Goal: Transaction & Acquisition: Purchase product/service

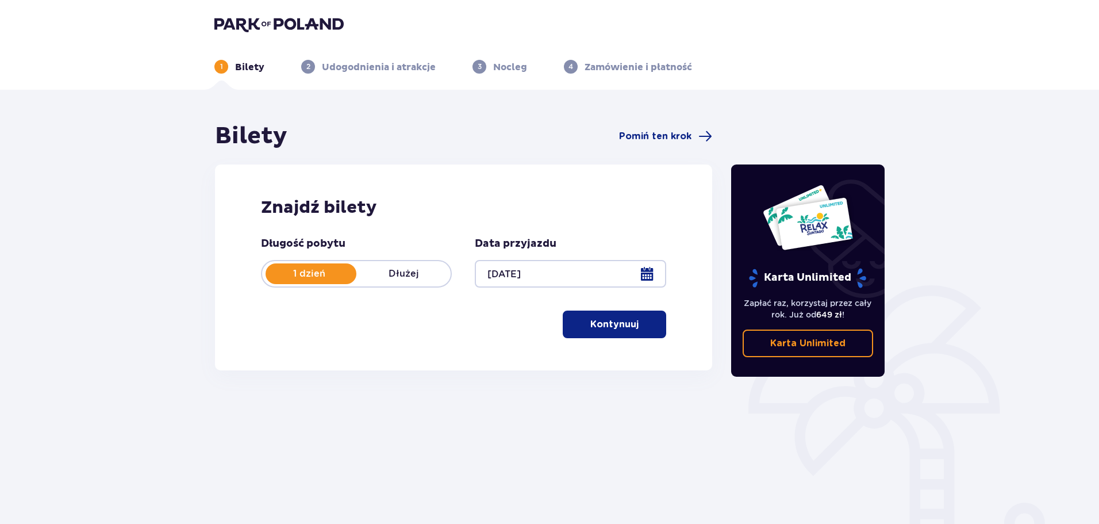
click at [579, 320] on button "Kontynuuj" at bounding box center [614, 324] width 103 height 28
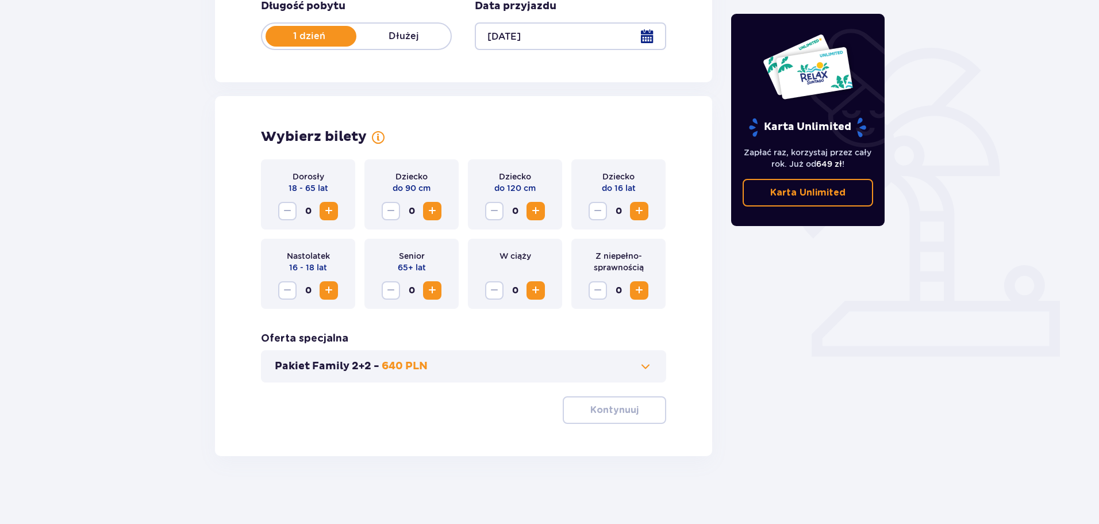
scroll to position [239, 0]
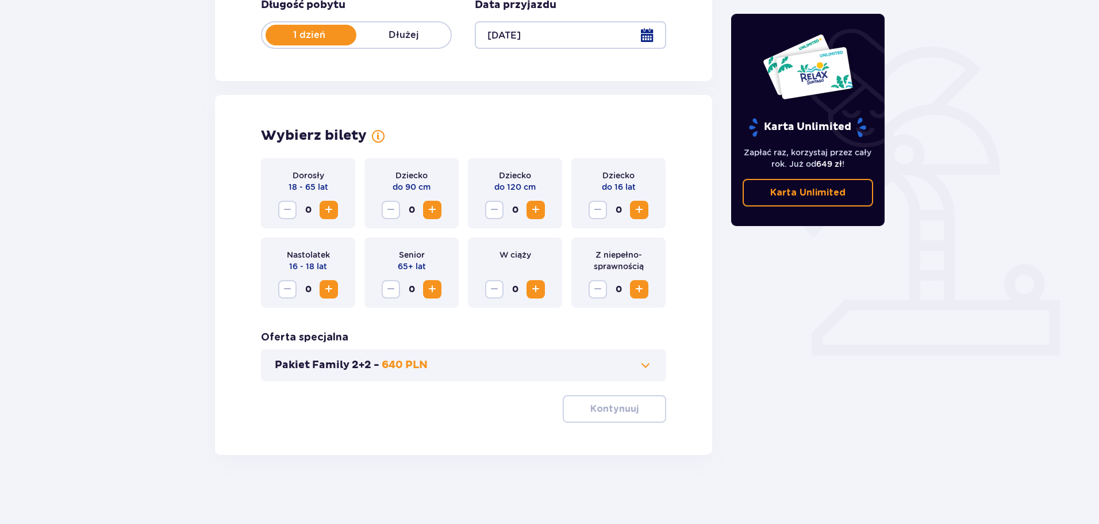
click at [330, 208] on span "Increase" at bounding box center [329, 210] width 14 height 14
click at [643, 211] on span "Increase" at bounding box center [639, 210] width 14 height 14
click at [630, 406] on button "Kontynuuj" at bounding box center [614, 409] width 103 height 28
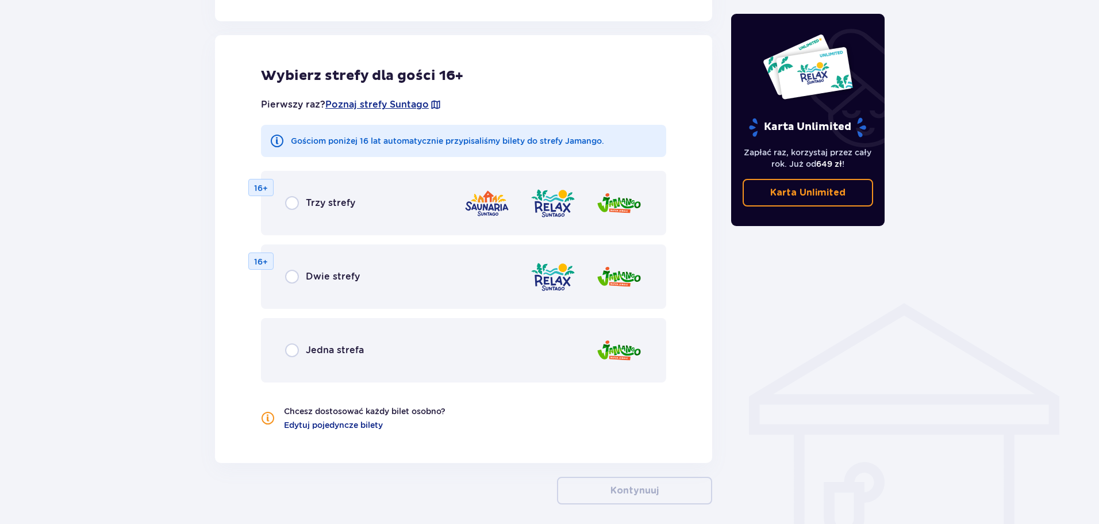
scroll to position [638, 0]
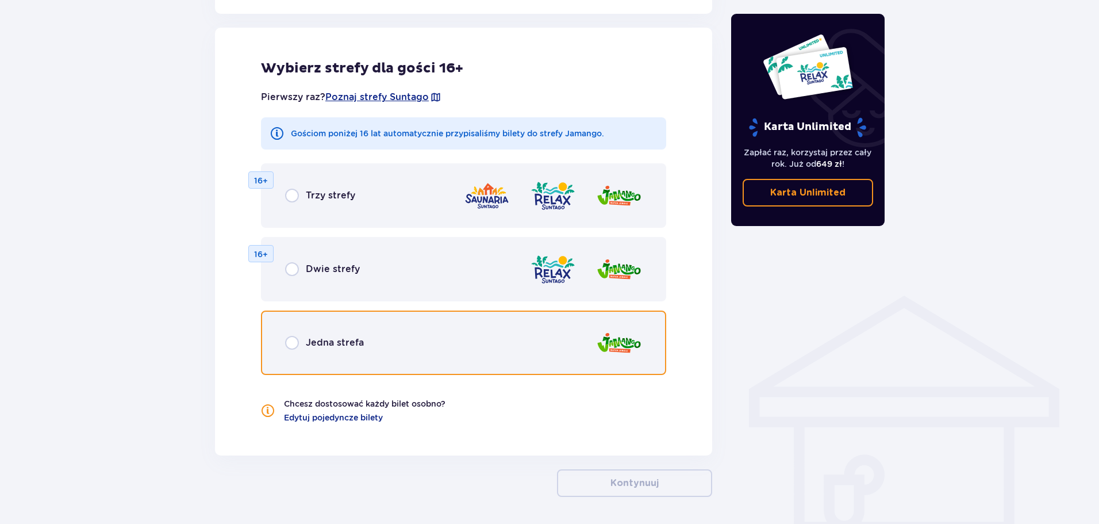
click at [295, 339] on input "radio" at bounding box center [292, 343] width 14 height 14
radio input "true"
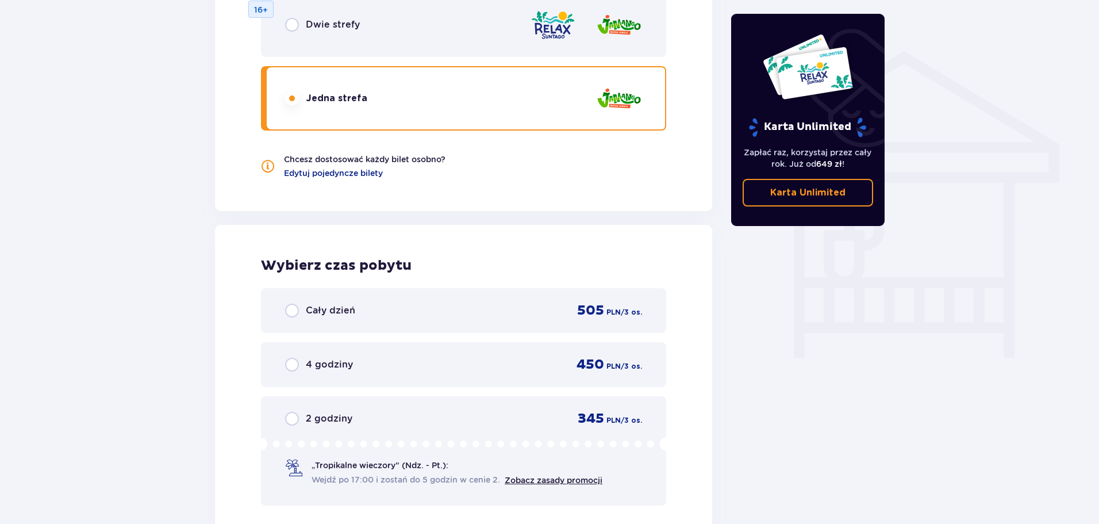
scroll to position [825, 0]
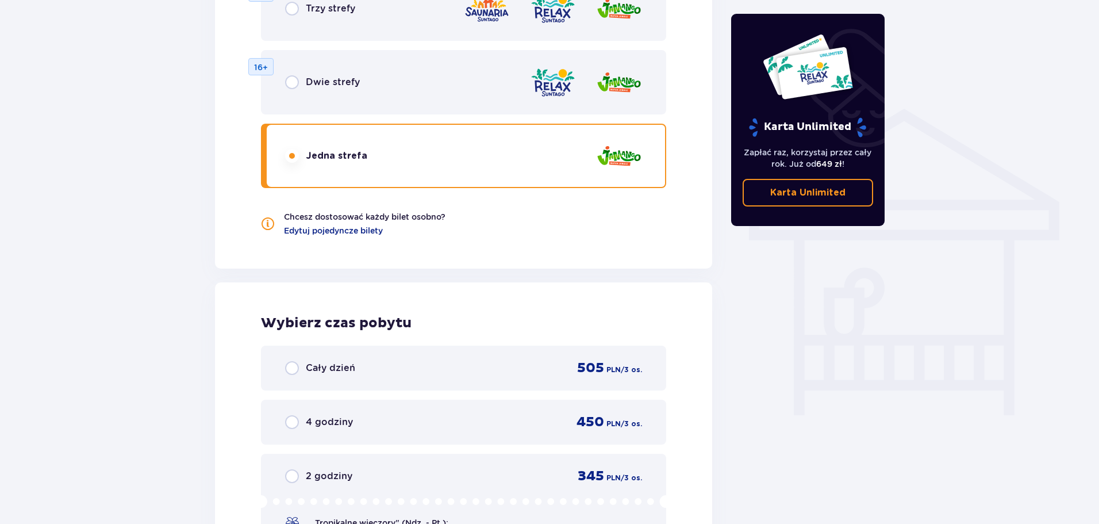
click at [333, 84] on p "Dwie strefy" at bounding box center [333, 82] width 54 height 13
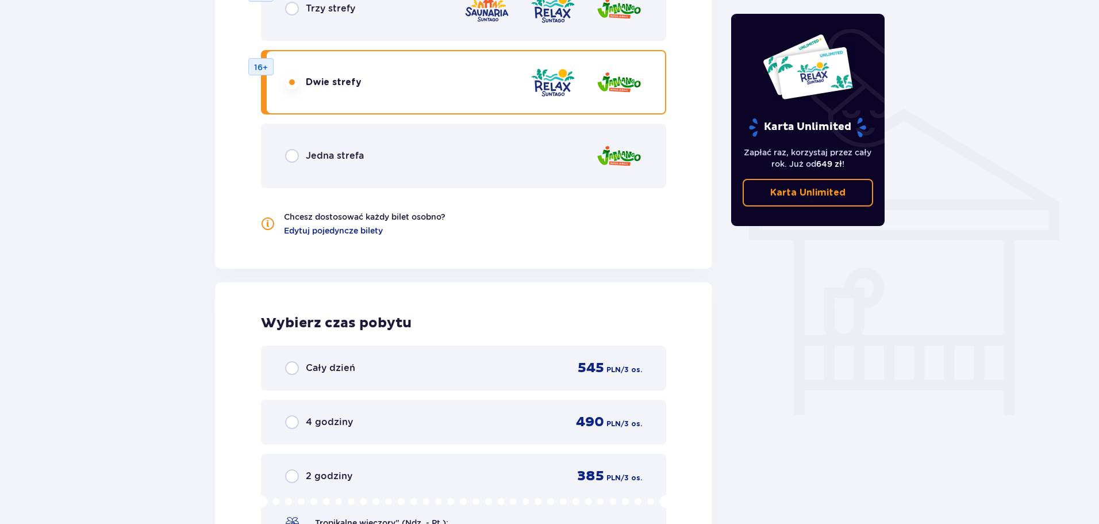
scroll to position [767, 0]
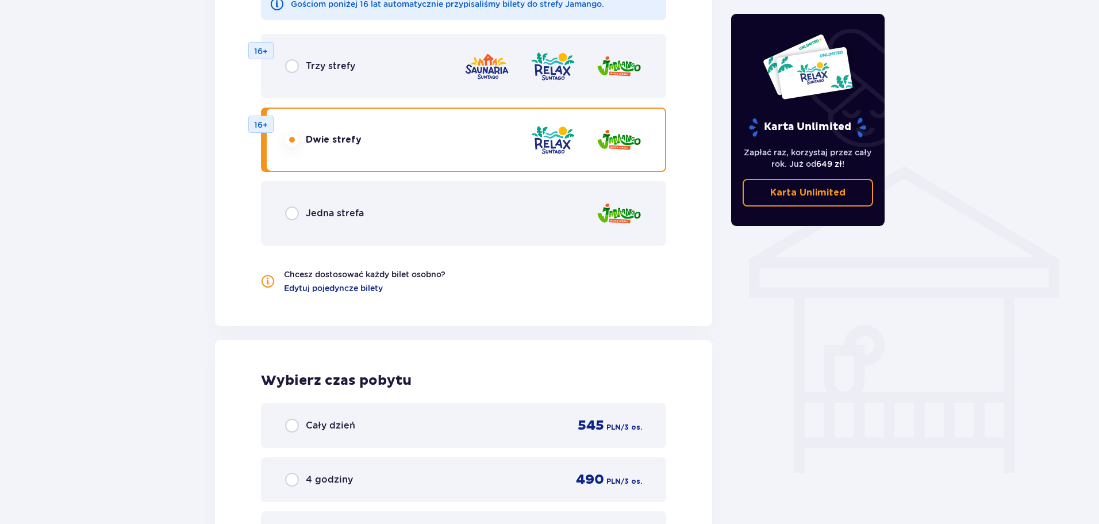
click at [316, 68] on p "Trzy strefy" at bounding box center [330, 66] width 49 height 13
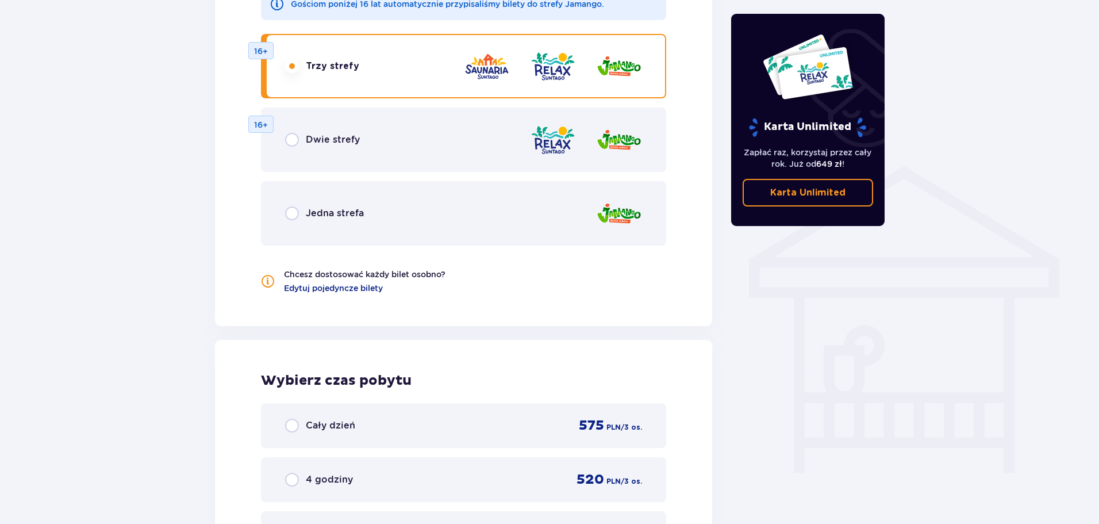
click at [332, 122] on div "Dwie strefy 16+" at bounding box center [463, 139] width 405 height 64
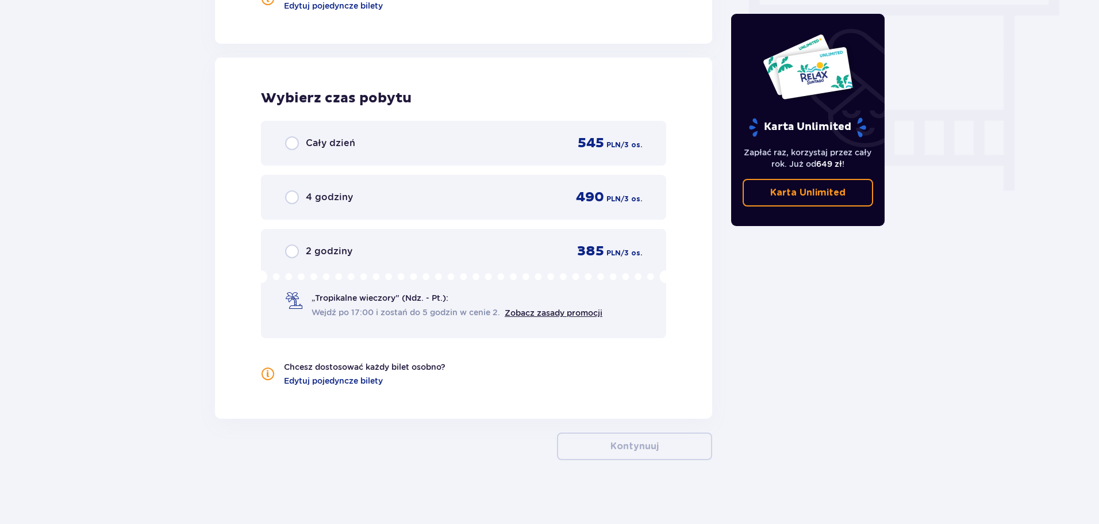
scroll to position [1055, 0]
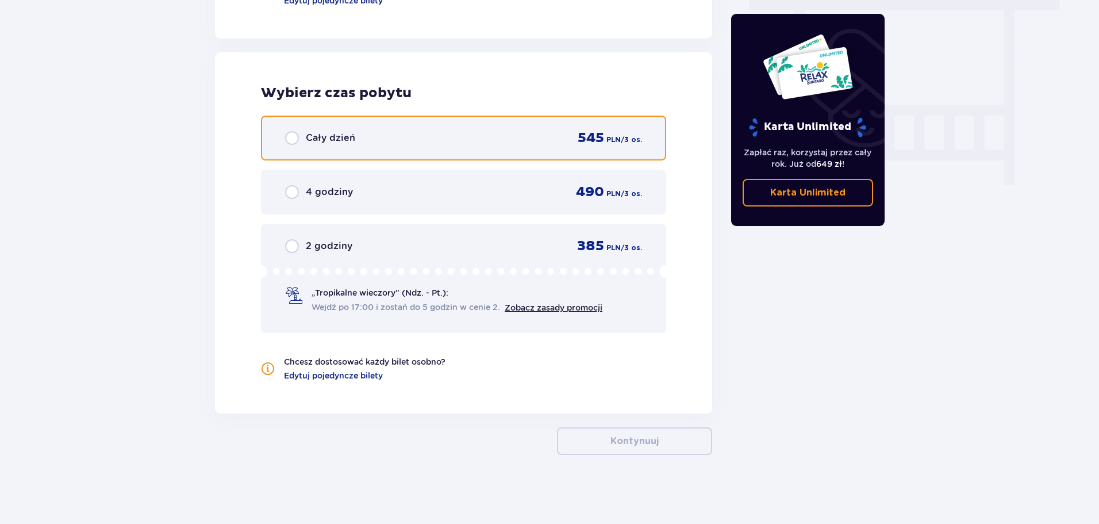
click at [292, 133] on input "radio" at bounding box center [292, 138] width 14 height 14
radio input "true"
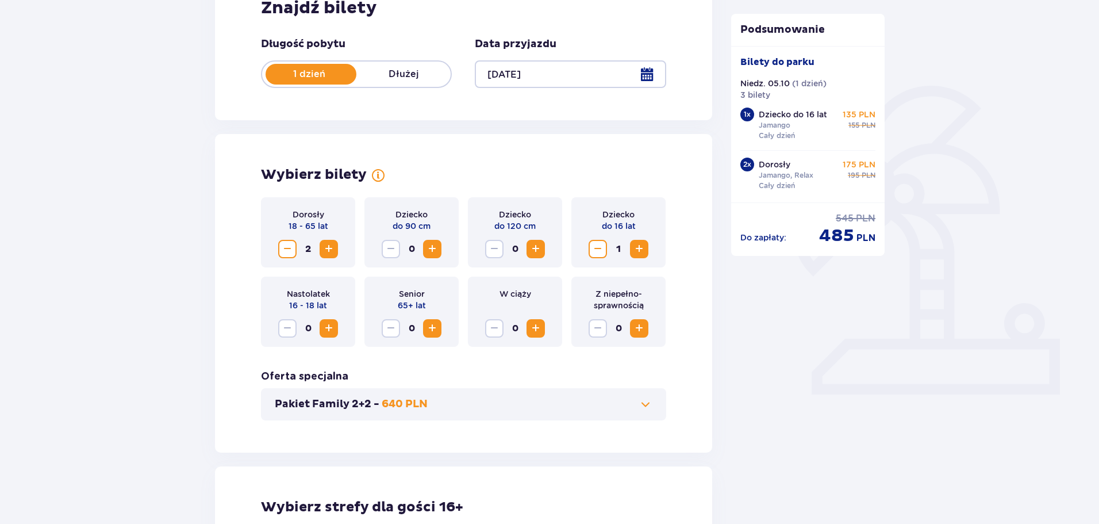
scroll to position [0, 0]
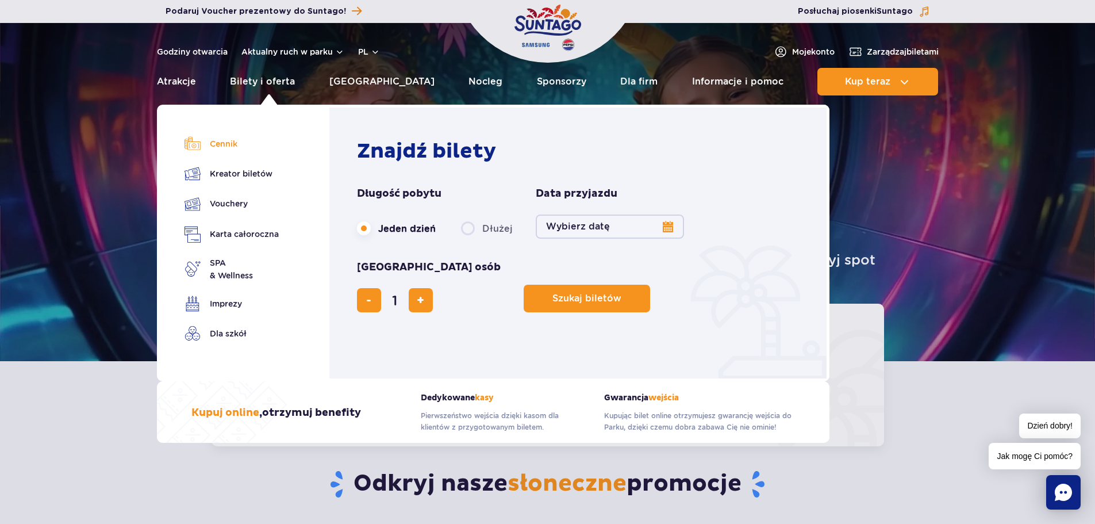
click at [227, 144] on link "Cennik" at bounding box center [232, 144] width 94 height 16
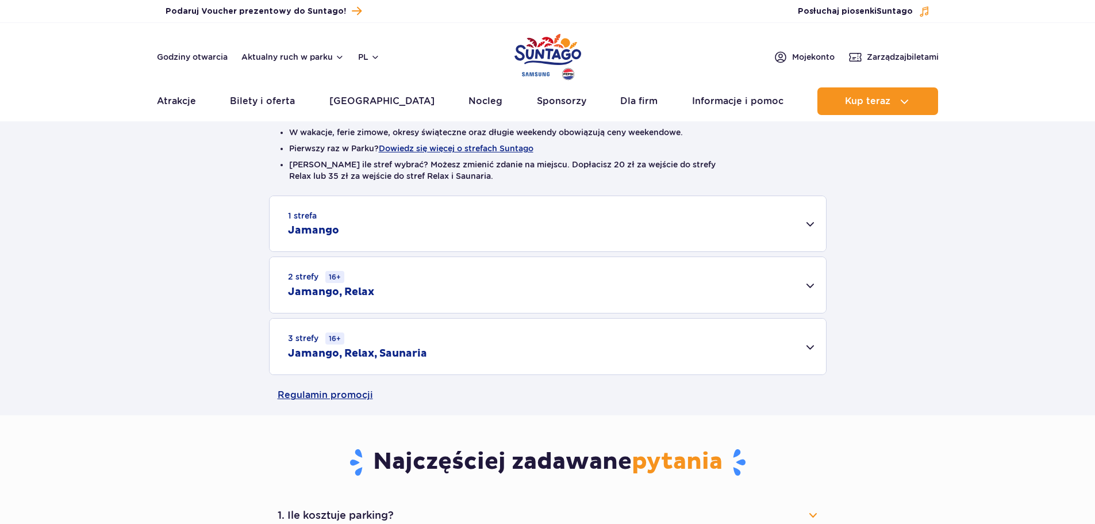
scroll to position [287, 0]
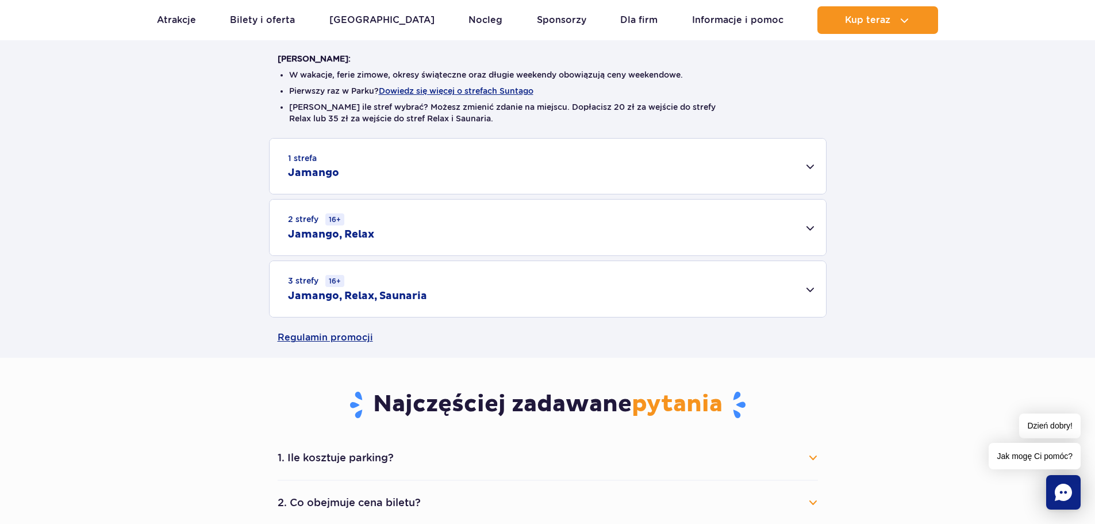
click at [810, 172] on div "1 strefa Jamango" at bounding box center [548, 166] width 556 height 55
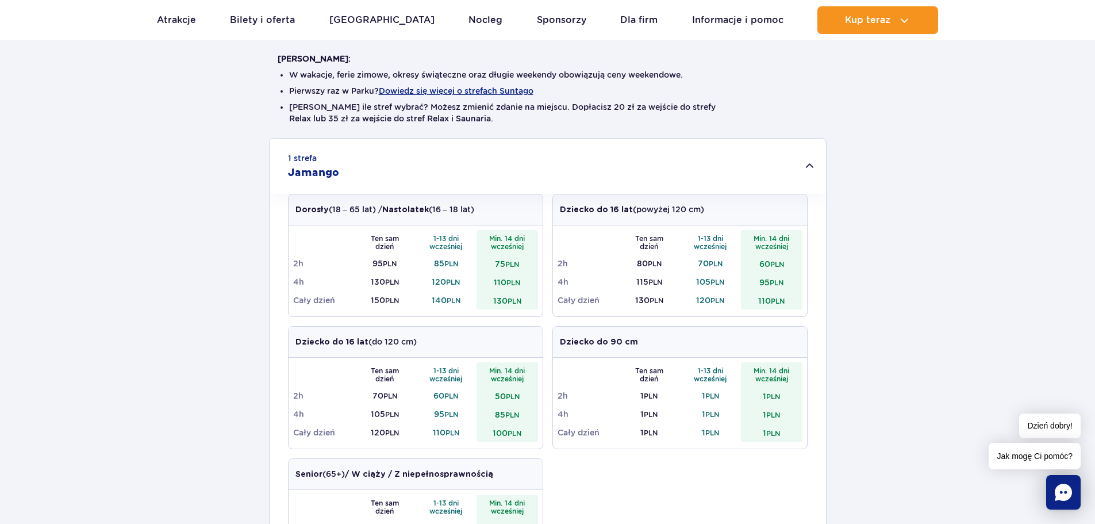
click at [812, 173] on div "1 strefa Jamango" at bounding box center [548, 166] width 556 height 55
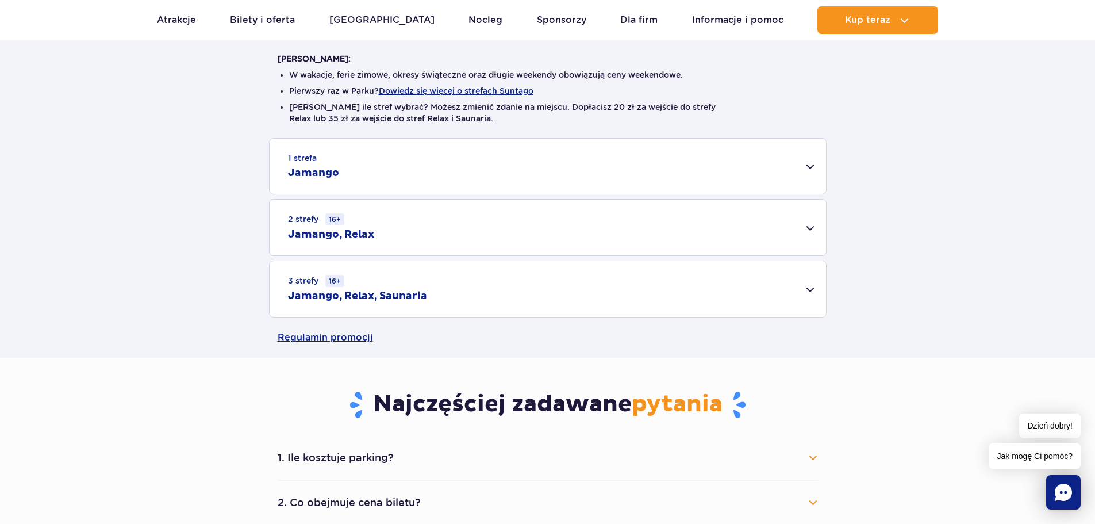
scroll to position [460, 0]
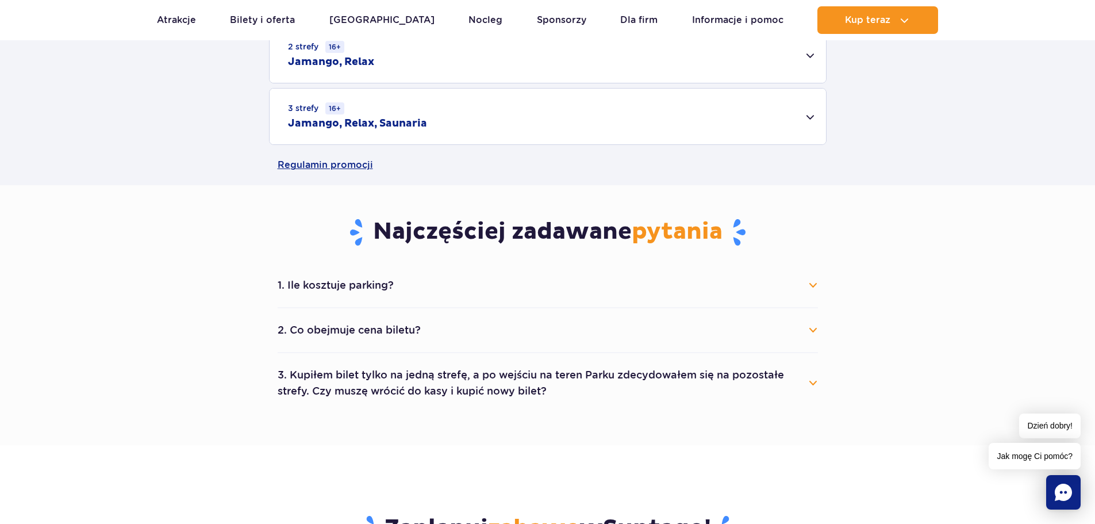
click at [799, 117] on div "3 strefy 16+ Jamango, Relax, Saunaria" at bounding box center [548, 117] width 556 height 56
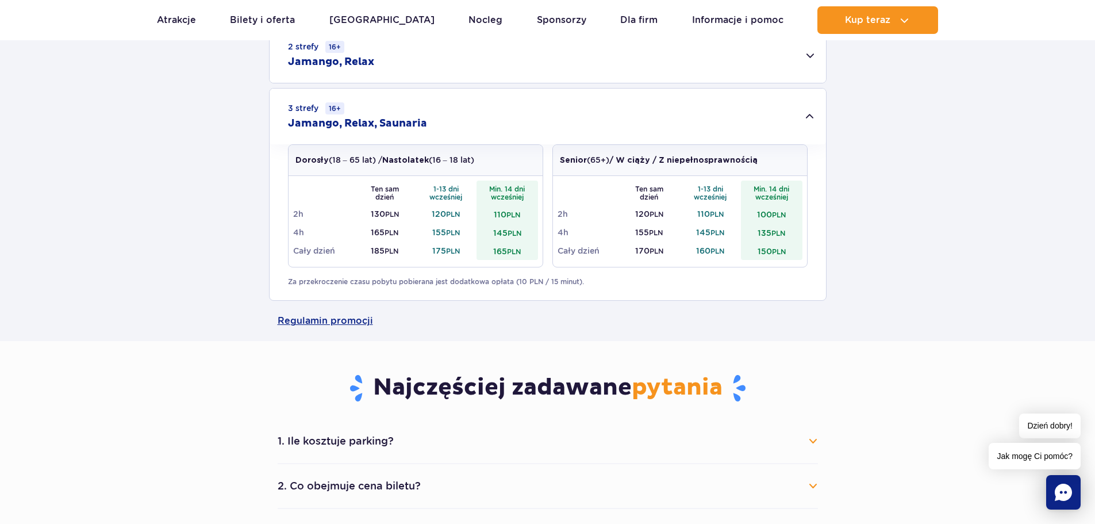
click at [799, 117] on div "3 strefy 16+ Jamango, Relax, Saunaria" at bounding box center [548, 117] width 556 height 56
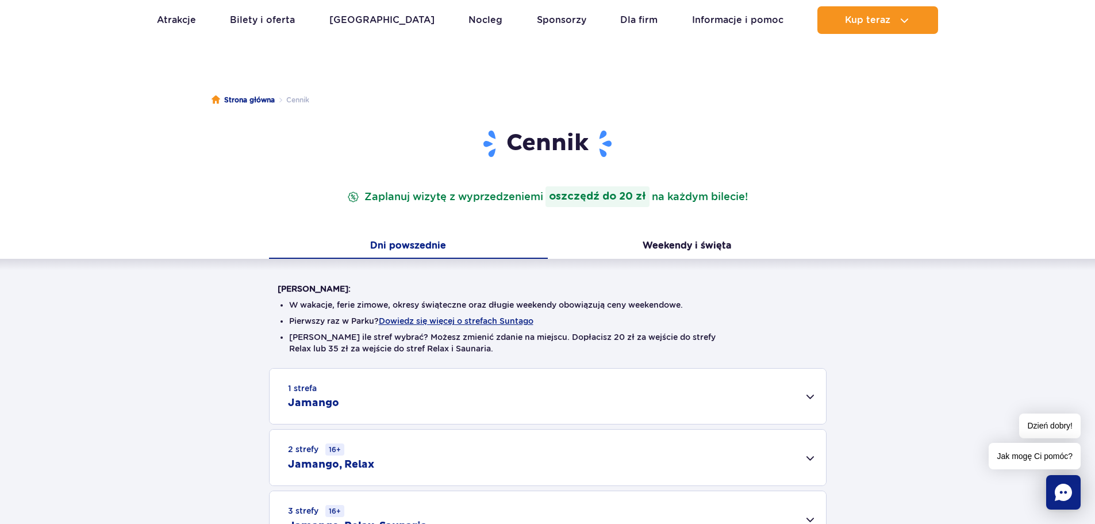
scroll to position [0, 0]
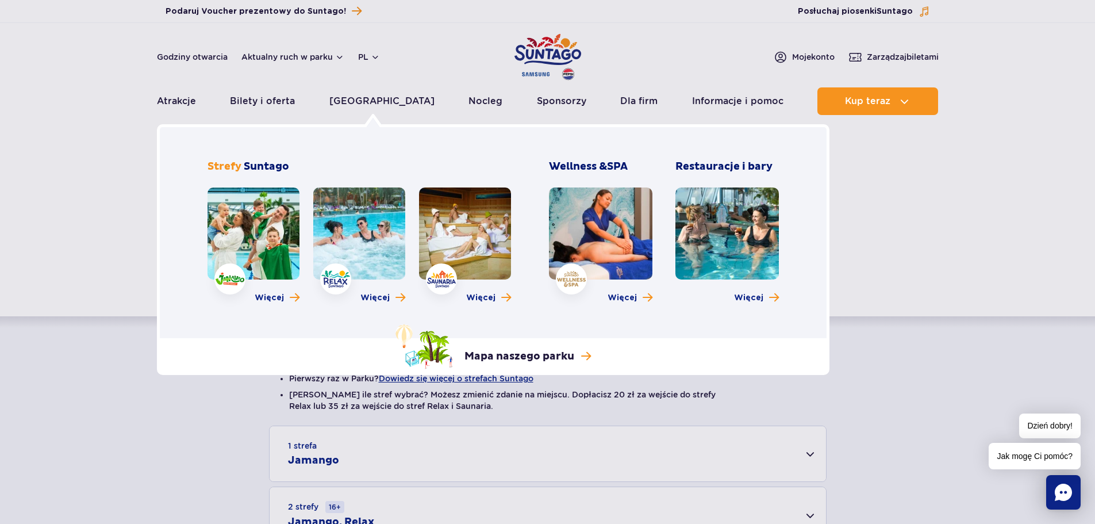
click at [245, 239] on link at bounding box center [253, 233] width 92 height 92
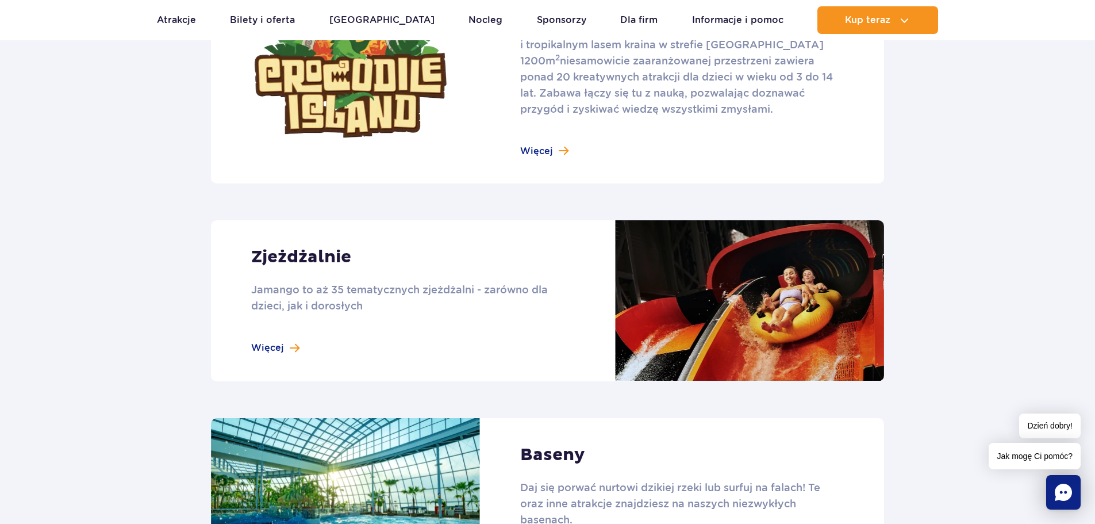
scroll to position [747, 0]
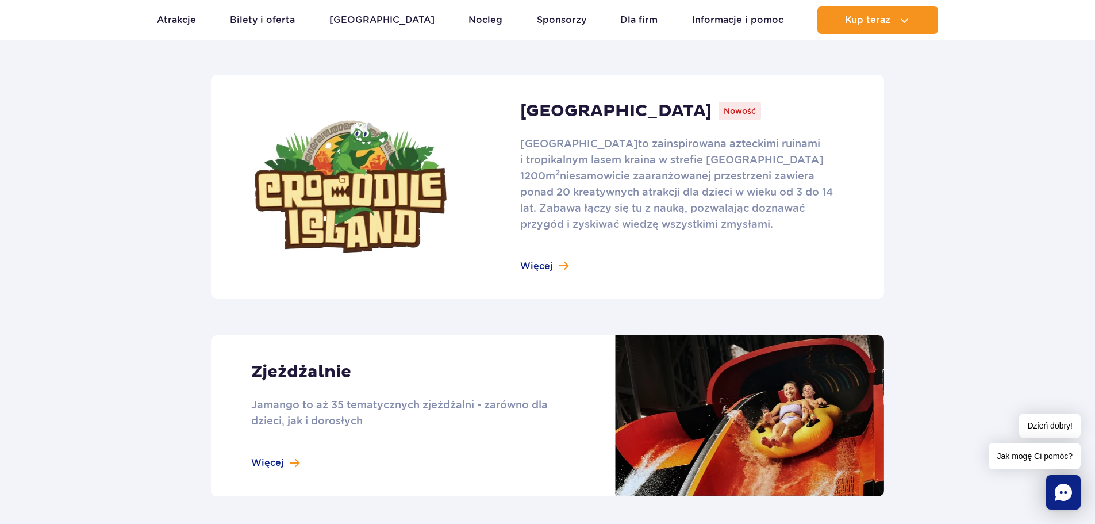
click at [540, 256] on link at bounding box center [547, 187] width 673 height 224
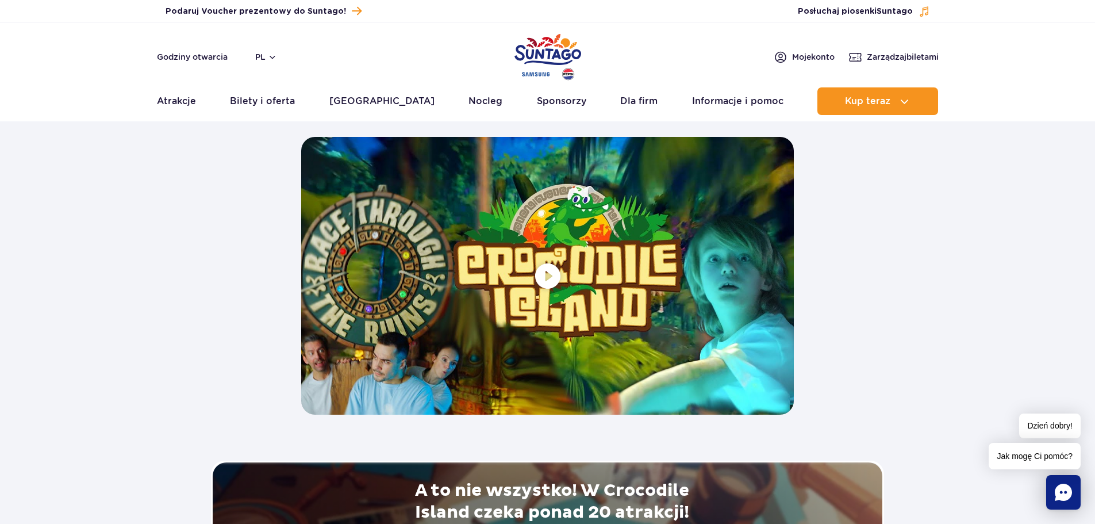
scroll to position [2357, 0]
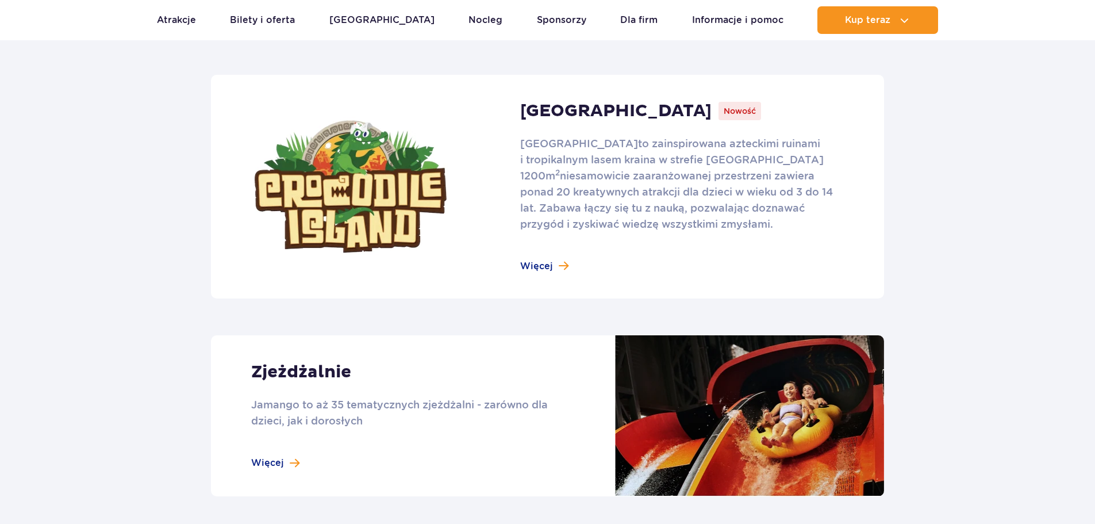
scroll to position [1035, 0]
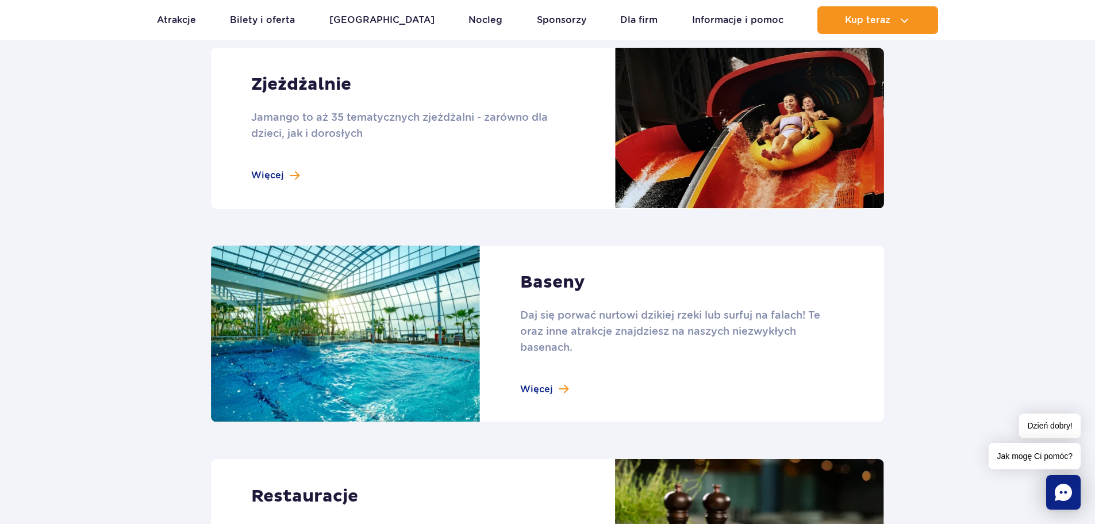
click at [562, 282] on link at bounding box center [547, 333] width 673 height 177
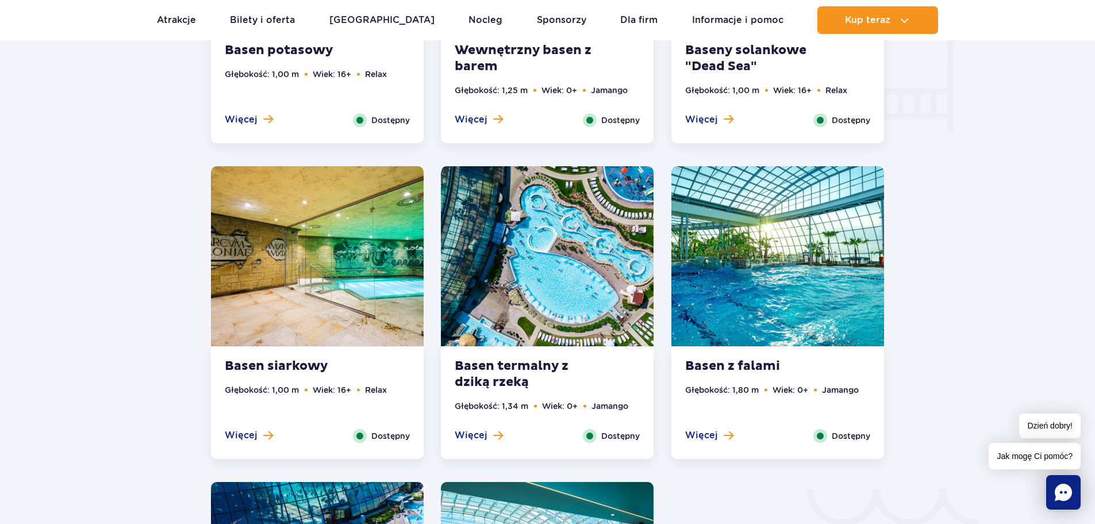
scroll to position [1207, 0]
